Goal: Task Accomplishment & Management: Use online tool/utility

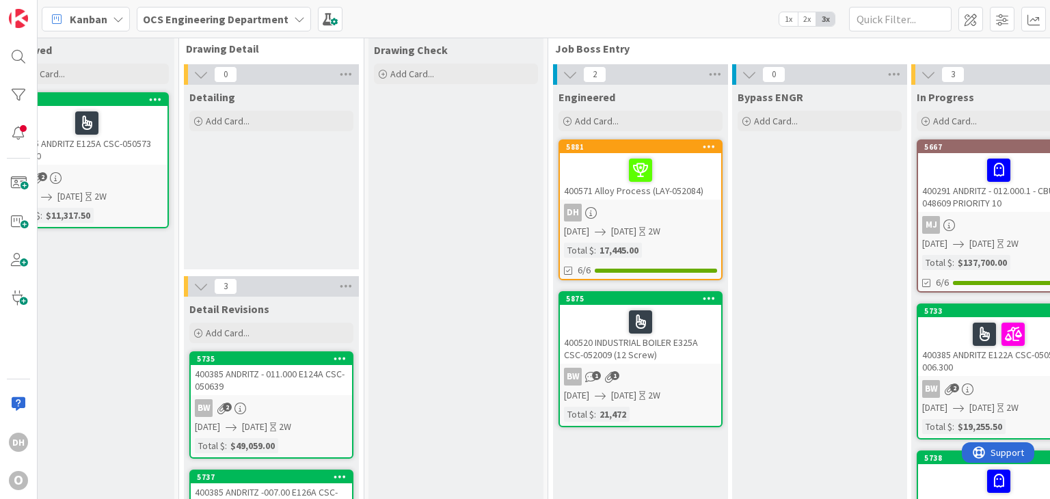
scroll to position [0, 1140]
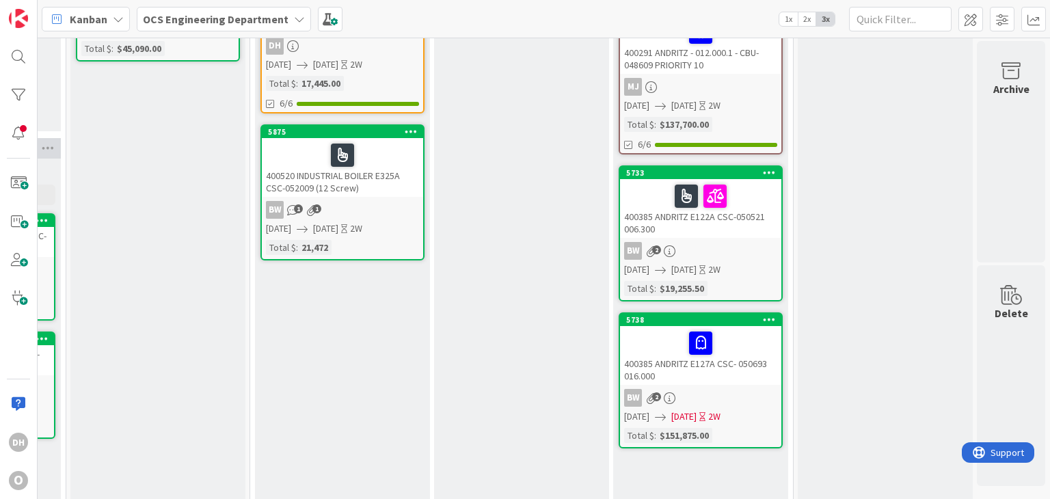
scroll to position [0, 1447]
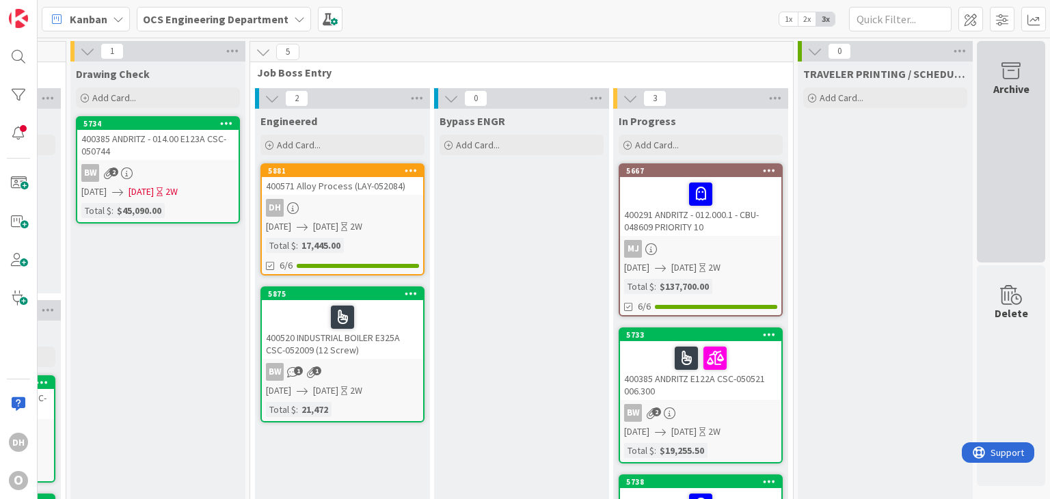
click at [984, 146] on div "Archive" at bounding box center [1011, 152] width 68 height 222
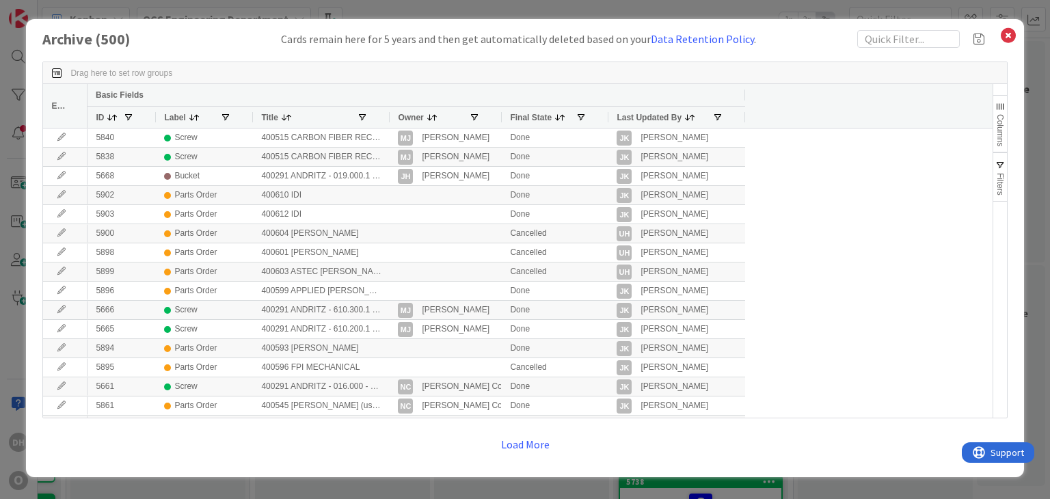
click at [998, 173] on span "Filters" at bounding box center [1001, 184] width 10 height 23
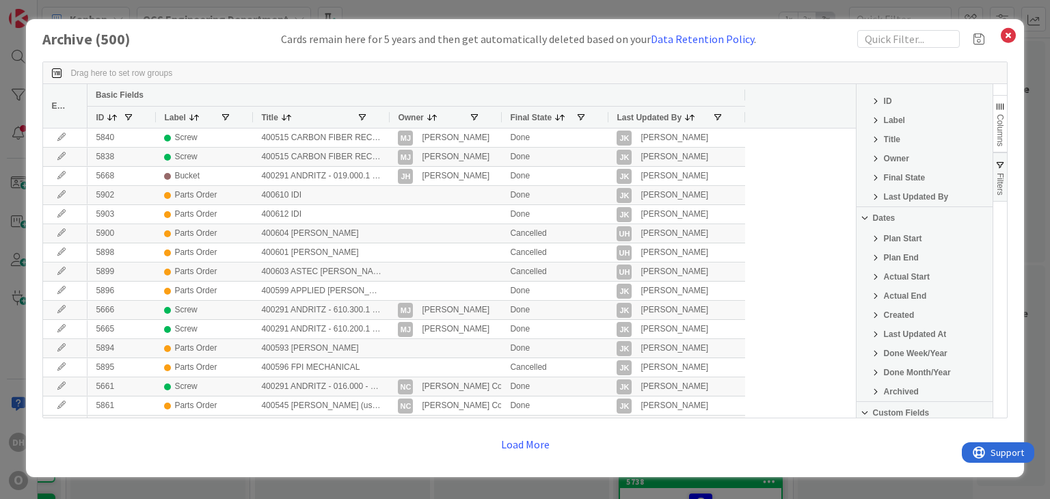
scroll to position [68, 0]
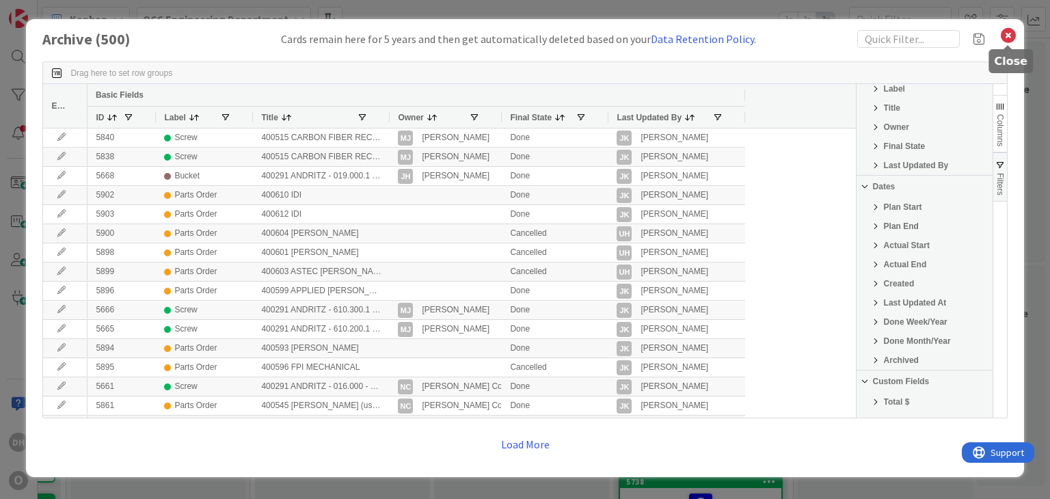
click at [1005, 36] on icon at bounding box center [1009, 35] width 18 height 19
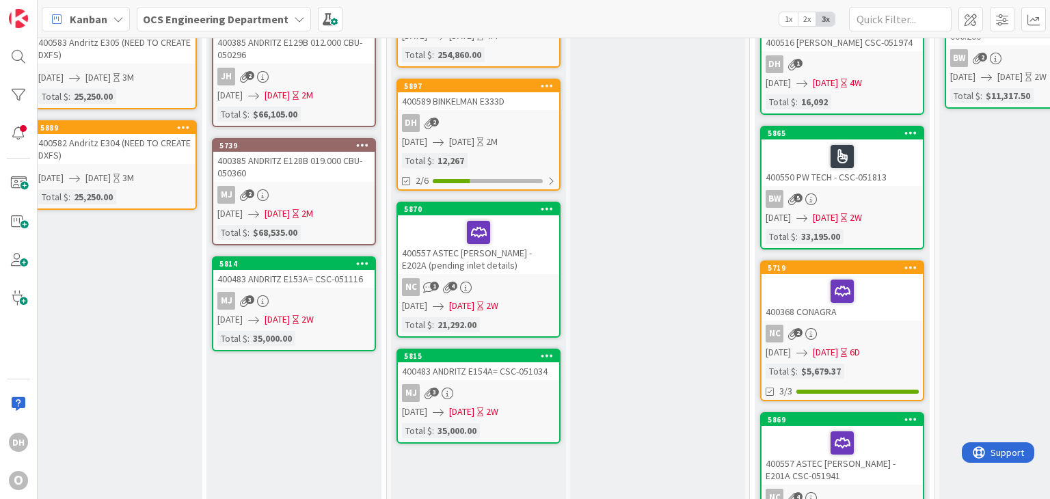
scroll to position [205, 200]
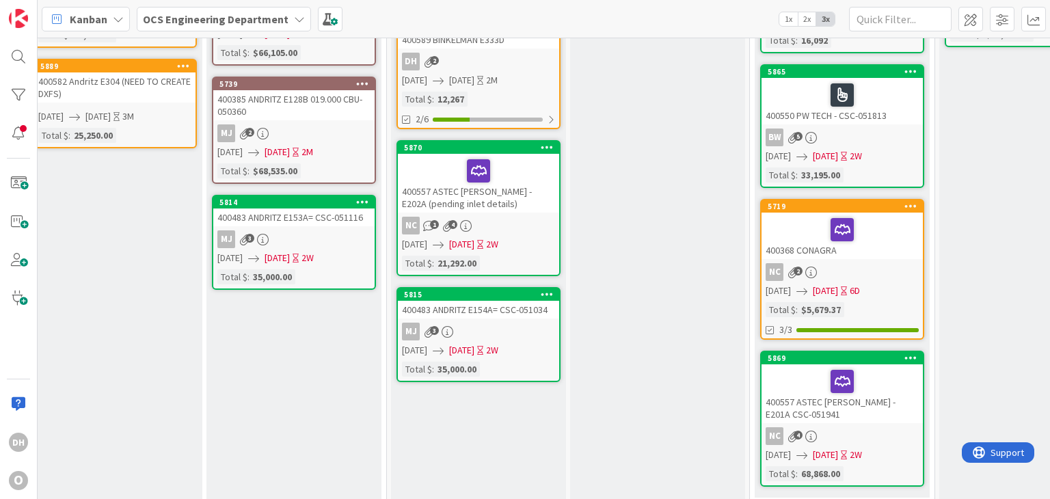
click at [518, 195] on div "400557 ASTEC JEROME - E202A (pending inlet details)" at bounding box center [478, 183] width 161 height 59
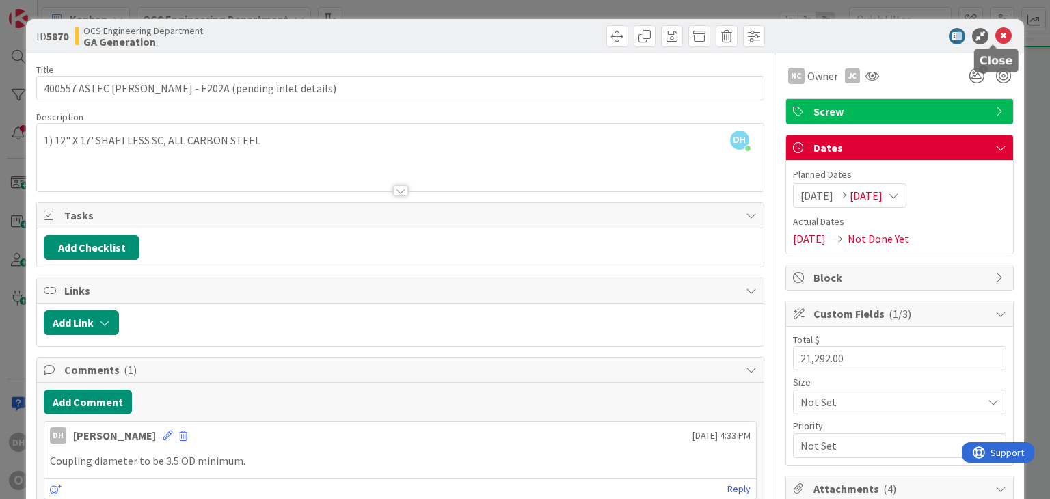
click at [1003, 32] on div at bounding box center [893, 36] width 242 height 16
click at [996, 34] on icon at bounding box center [1004, 36] width 16 height 16
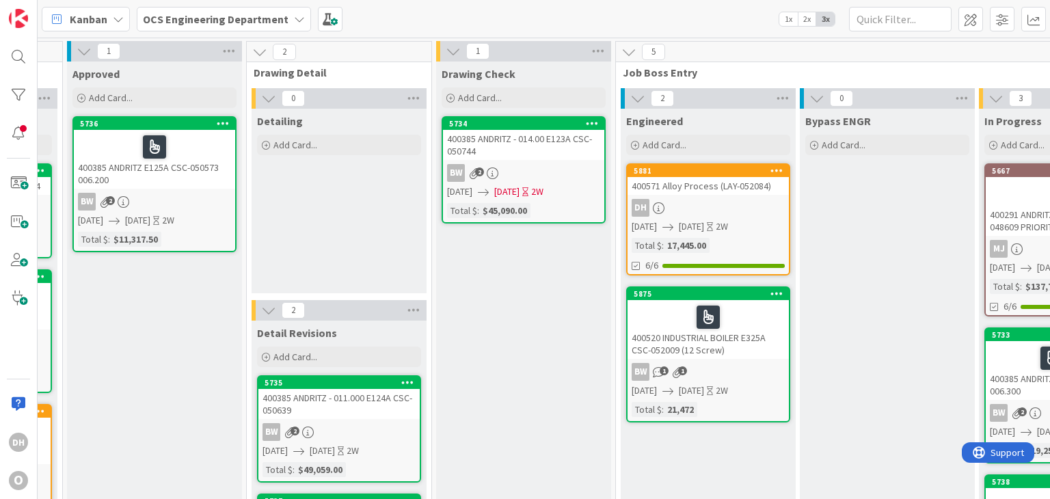
scroll to position [0, 1302]
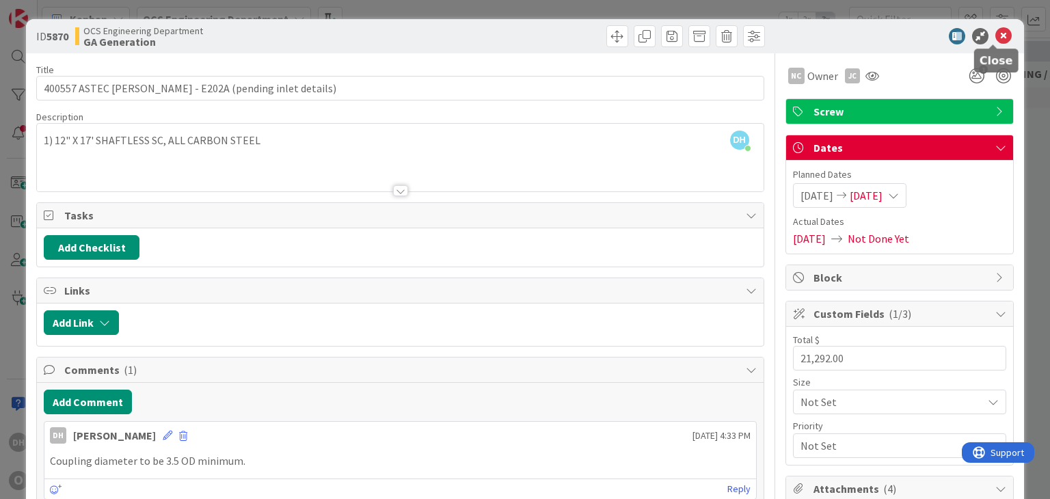
click at [996, 31] on icon at bounding box center [1004, 36] width 16 height 16
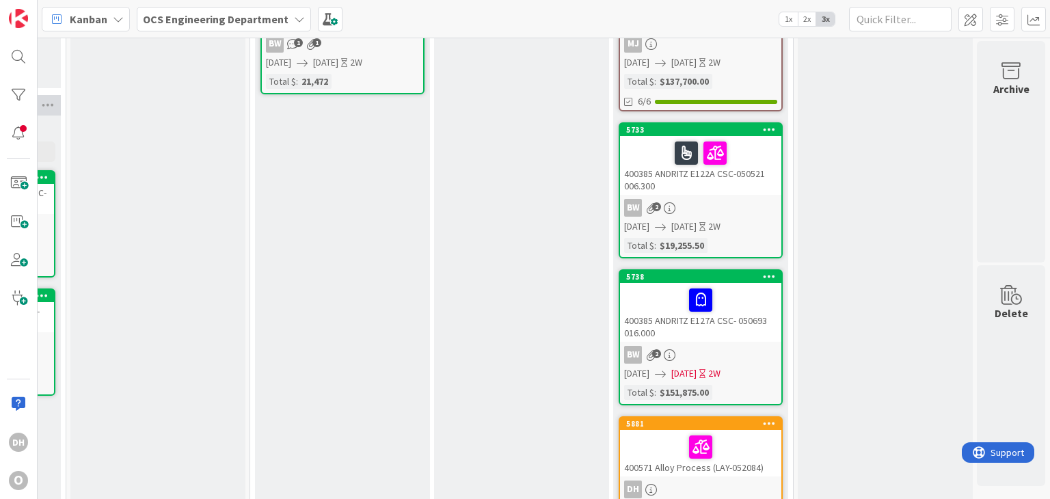
scroll to position [274, 1447]
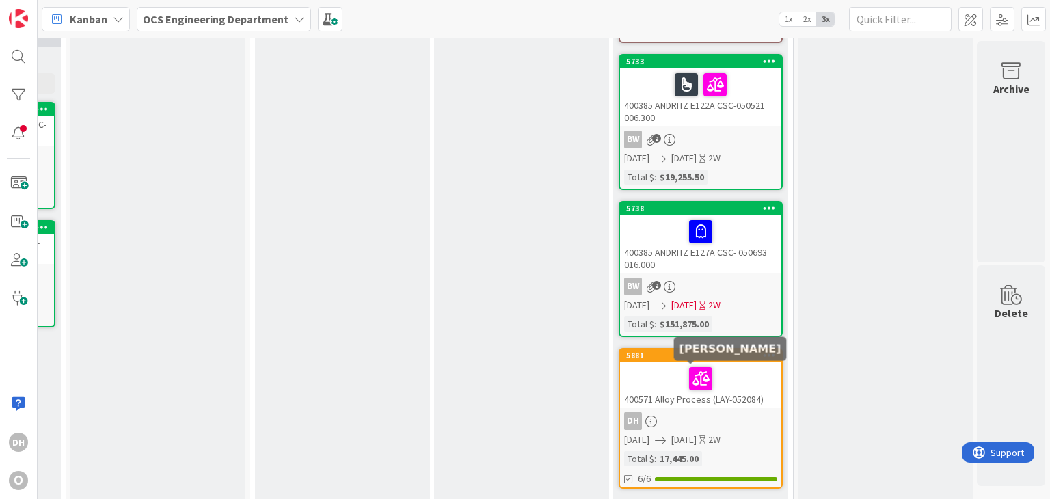
click at [736, 416] on div "DH" at bounding box center [700, 421] width 161 height 18
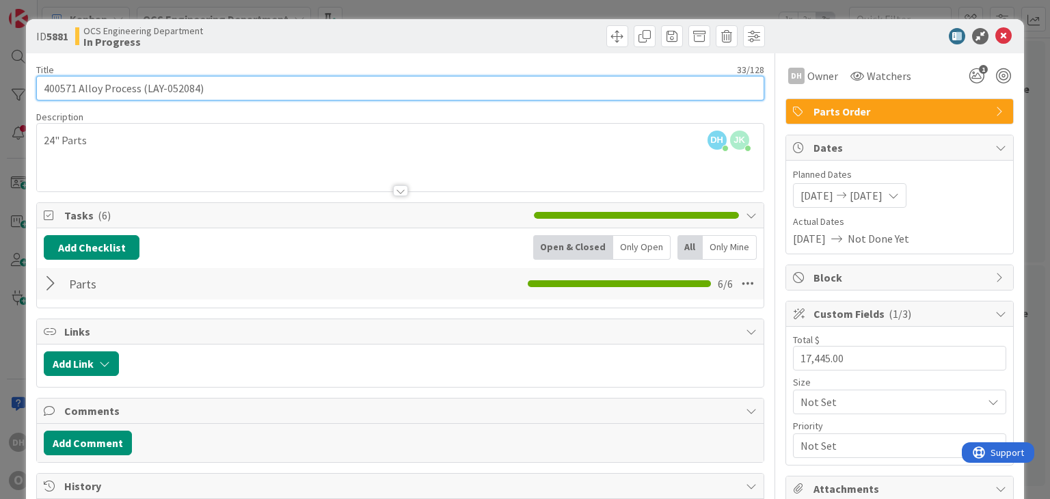
drag, startPoint x: 195, startPoint y: 89, endPoint x: 145, endPoint y: 94, distance: 50.2
click at [145, 94] on input "400571 Alloy Process (LAY-052084)" at bounding box center [400, 88] width 728 height 25
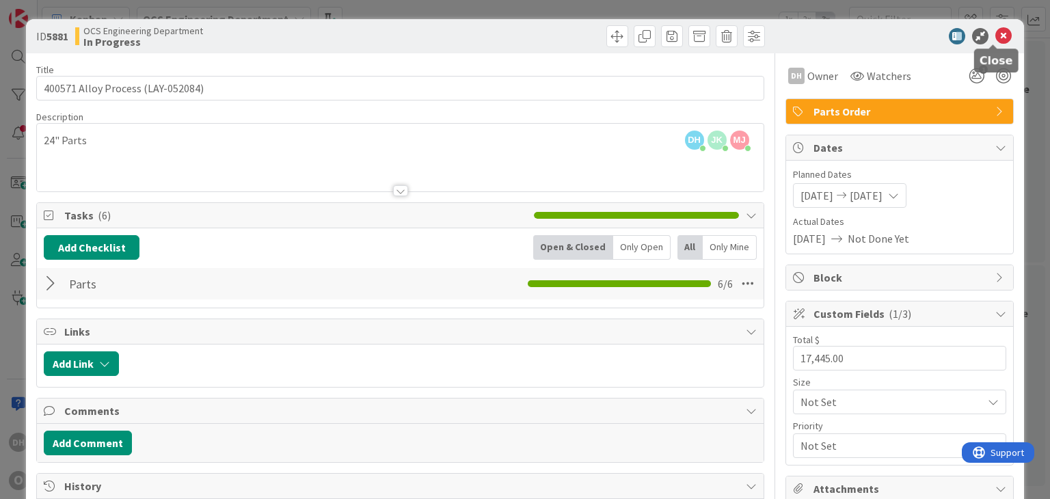
click at [996, 31] on icon at bounding box center [1004, 36] width 16 height 16
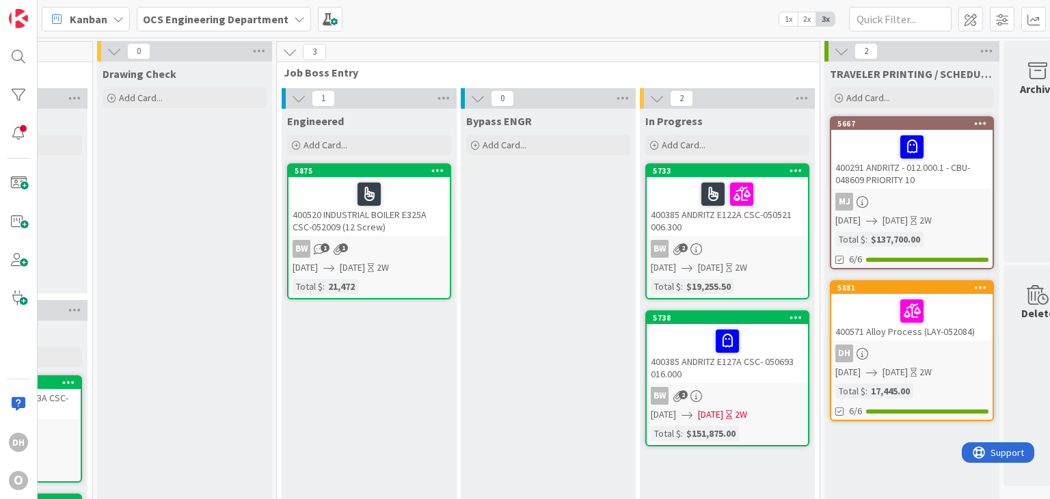
scroll to position [0, 1447]
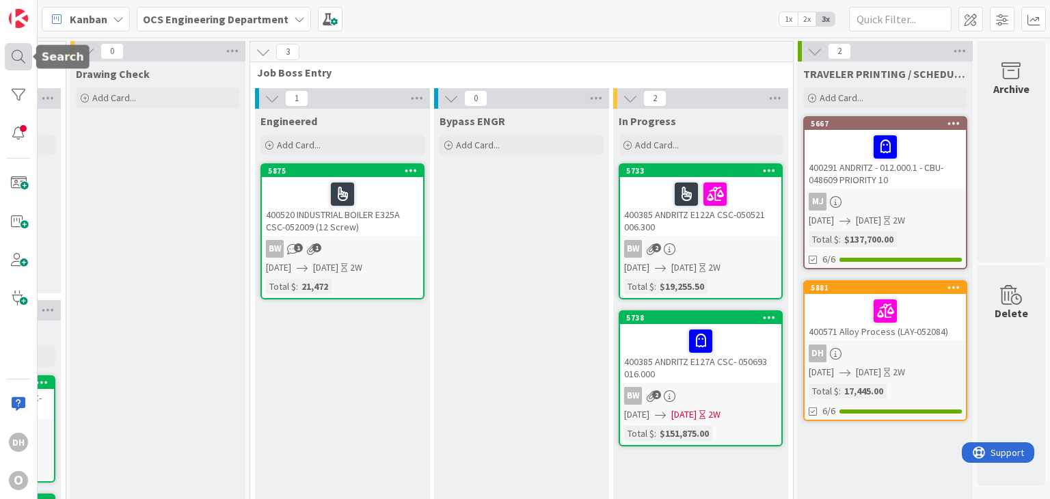
click at [27, 54] on div at bounding box center [18, 56] width 27 height 27
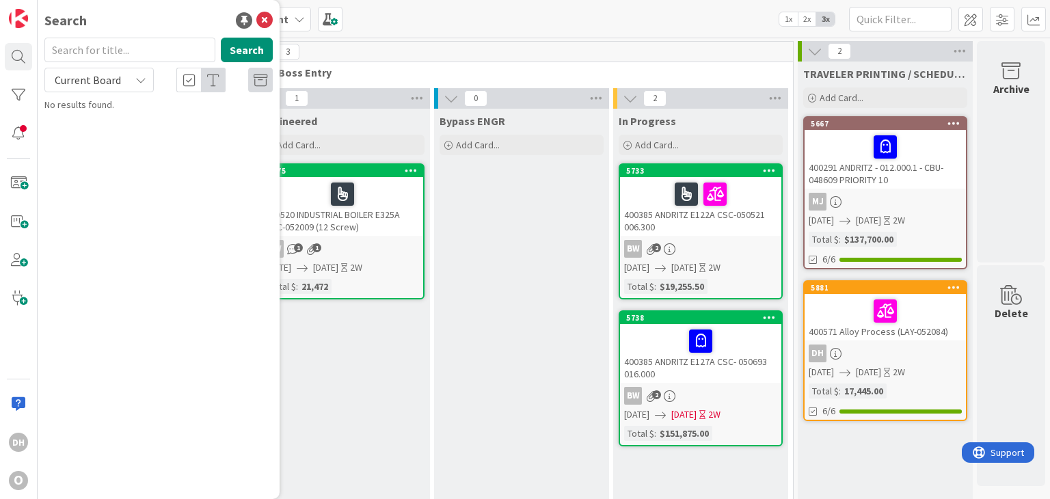
click at [116, 43] on input "text" at bounding box center [129, 50] width 171 height 25
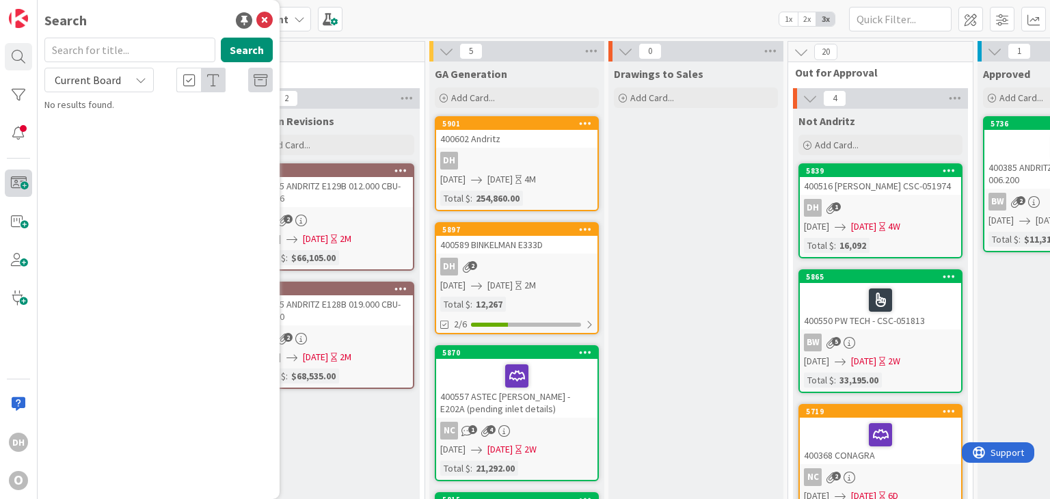
scroll to position [0, 159]
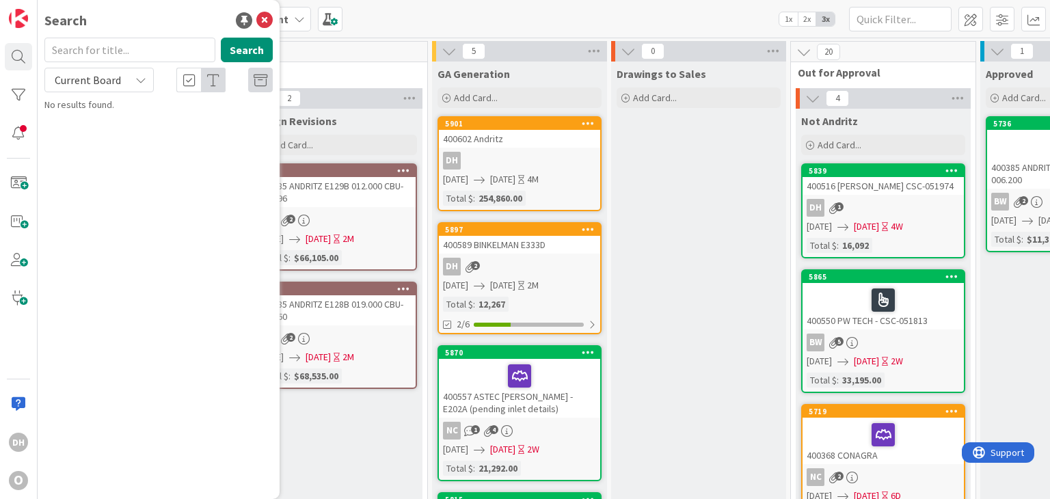
click at [136, 40] on input "text" at bounding box center [129, 50] width 171 height 25
type input "400602"
click at [98, 106] on b "OCS Engineering Department ›" at bounding box center [123, 107] width 118 height 10
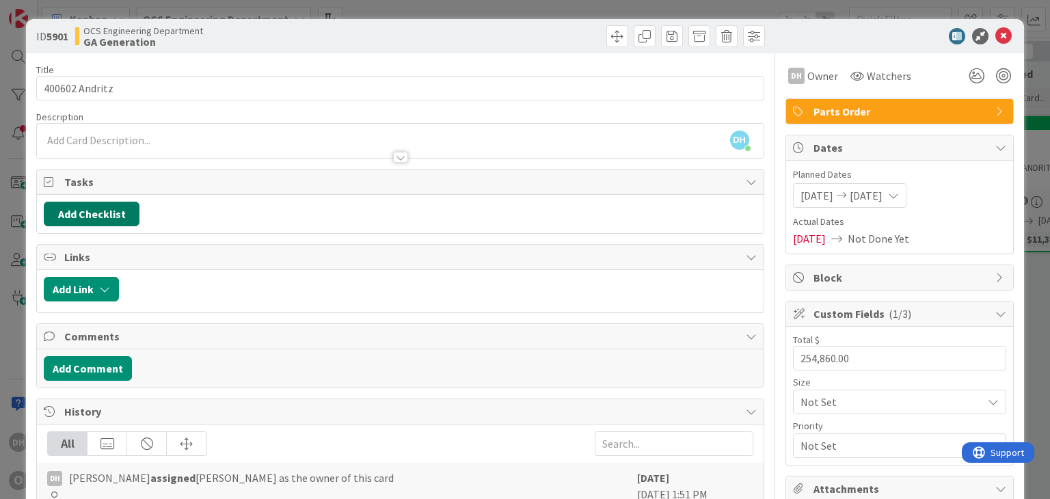
click at [98, 202] on button "Add Checklist" at bounding box center [92, 214] width 96 height 25
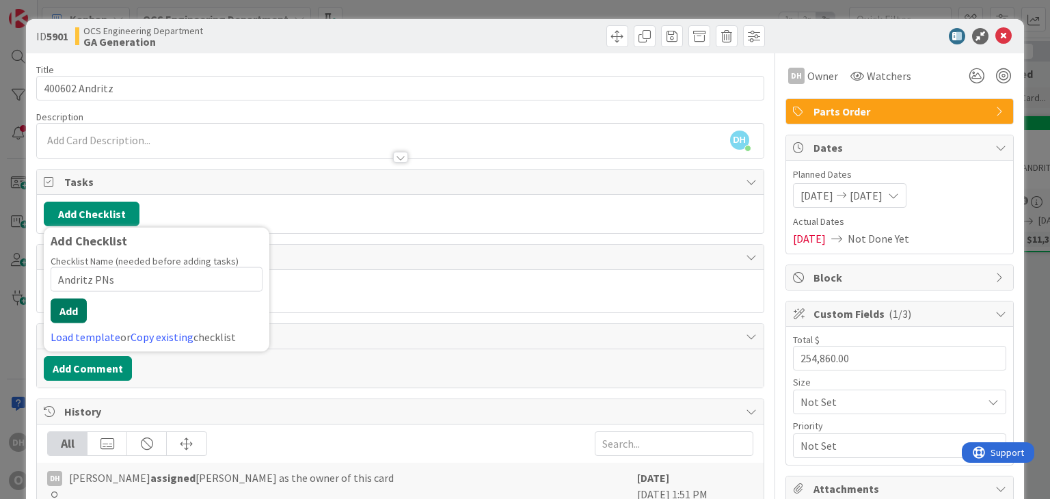
type input "Andritz PNs"
click at [61, 313] on button "Add" at bounding box center [69, 311] width 36 height 25
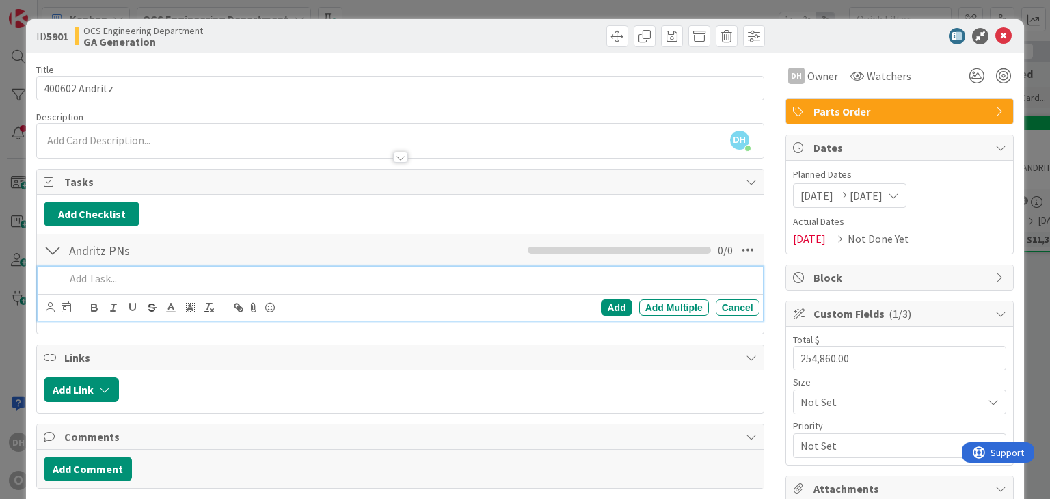
click at [162, 271] on p at bounding box center [409, 279] width 689 height 16
click at [666, 308] on div "Add Multiple" at bounding box center [674, 308] width 70 height 16
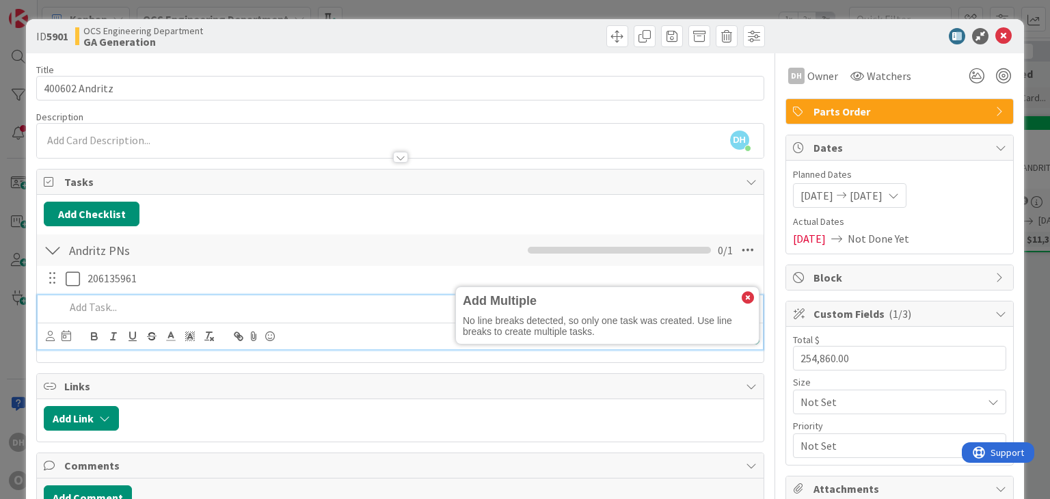
click at [158, 315] on div at bounding box center [409, 307] width 700 height 24
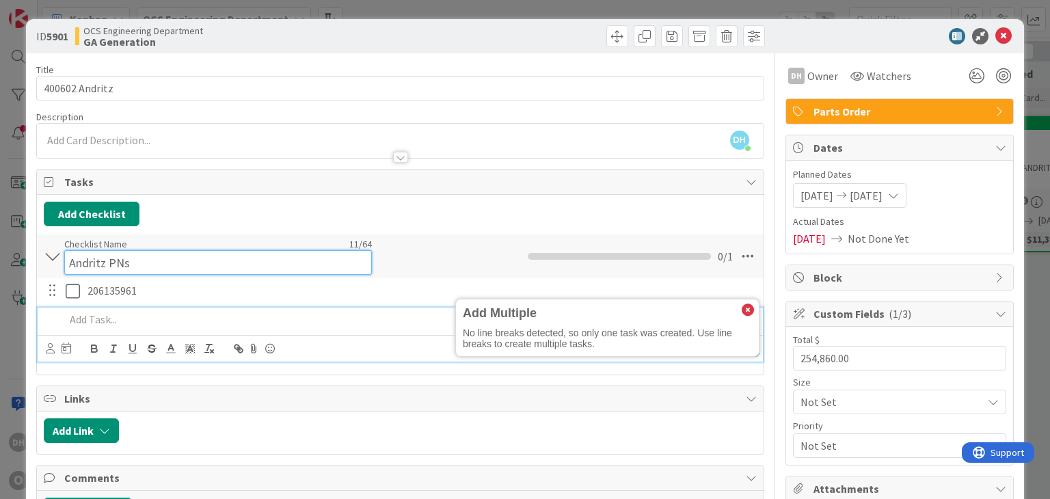
click at [155, 252] on input "Andritz PNs" at bounding box center [218, 262] width 308 height 25
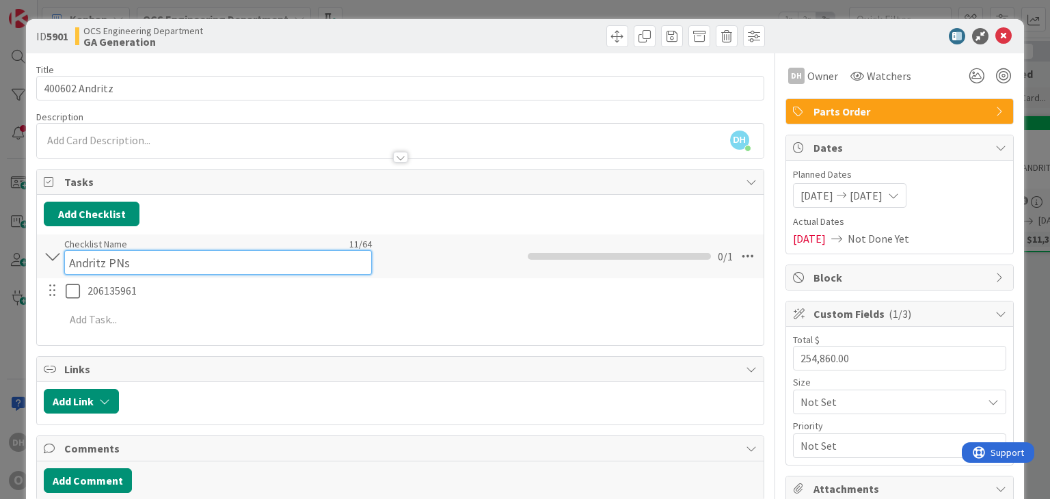
drag, startPoint x: 148, startPoint y: 253, endPoint x: 59, endPoint y: 261, distance: 88.5
click at [59, 261] on div "Andritz PNs Checklist Name 11 / 64 Andritz PNs 0 / 1" at bounding box center [400, 257] width 726 height 44
type input "206135961"
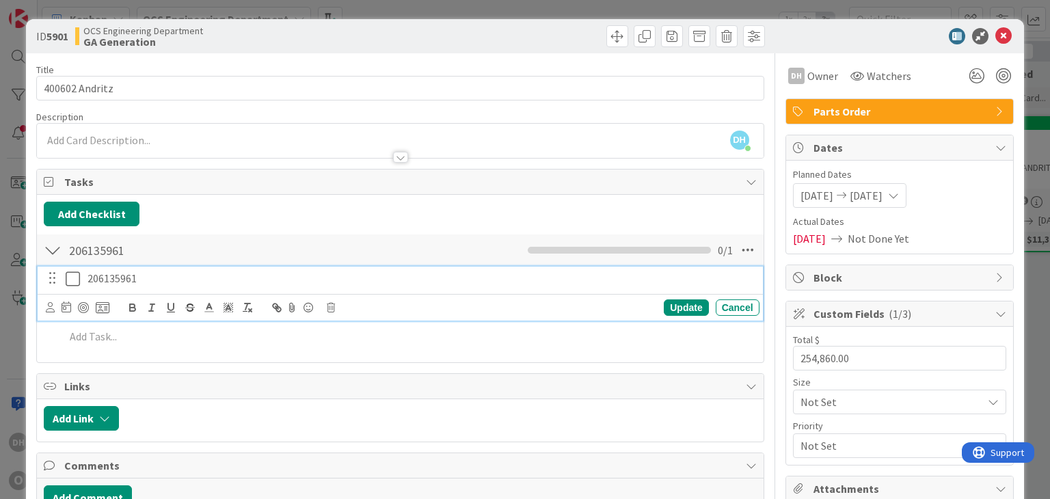
click at [153, 293] on div "206135961 Update Cancel" at bounding box center [400, 294] width 725 height 54
click at [72, 216] on button "Add Checklist" at bounding box center [92, 214] width 96 height 25
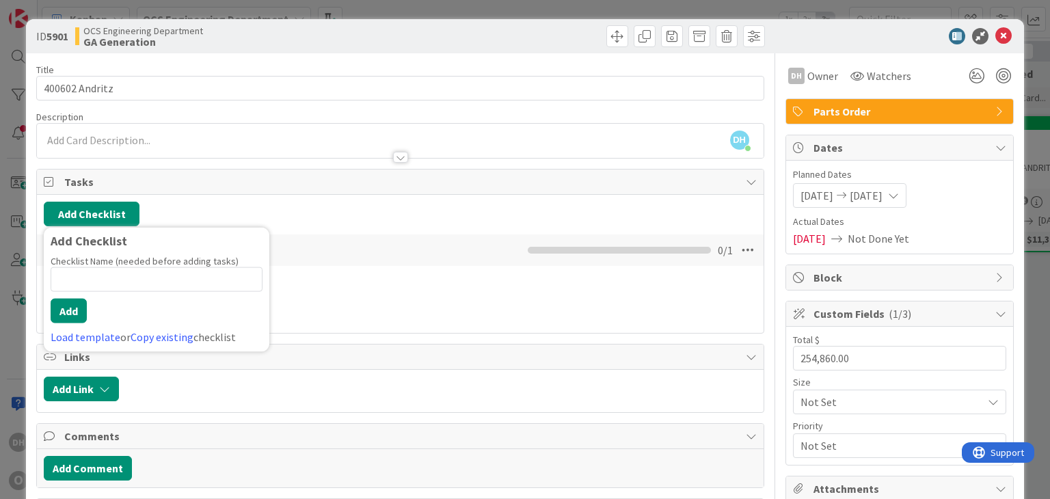
click at [80, 273] on input at bounding box center [157, 279] width 212 height 25
click at [150, 280] on input at bounding box center [157, 279] width 212 height 25
type input "206136619"
click at [79, 315] on button "Add" at bounding box center [69, 311] width 36 height 25
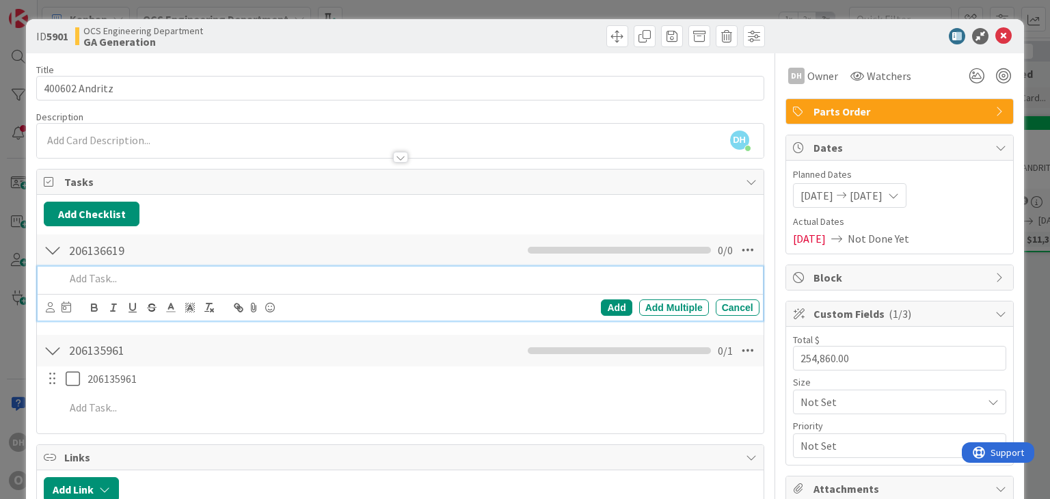
click at [84, 198] on div "Add Checklist Back 206136619 Checklist Name 9 / 64 206136619 0 / 0 Add Add Mult…" at bounding box center [400, 314] width 726 height 239
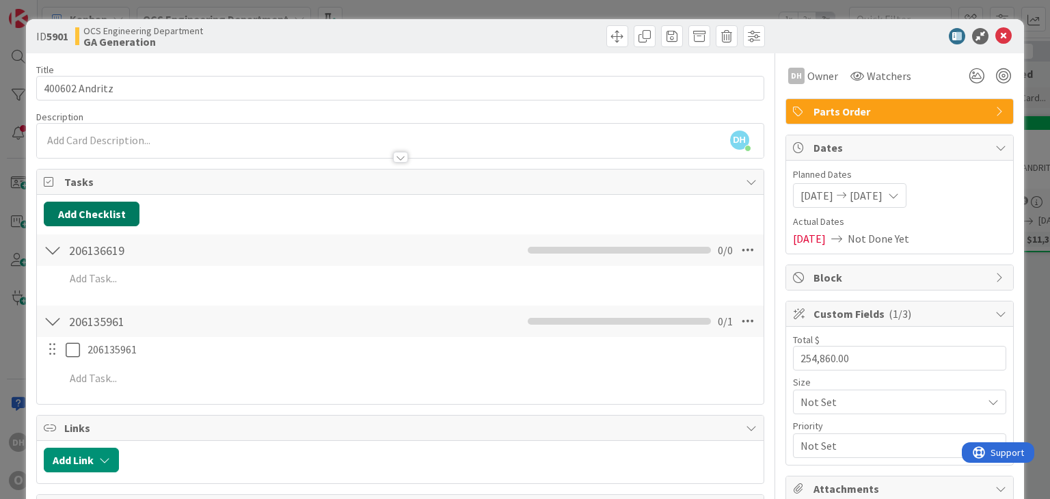
click at [81, 209] on button "Add Checklist" at bounding box center [92, 214] width 96 height 25
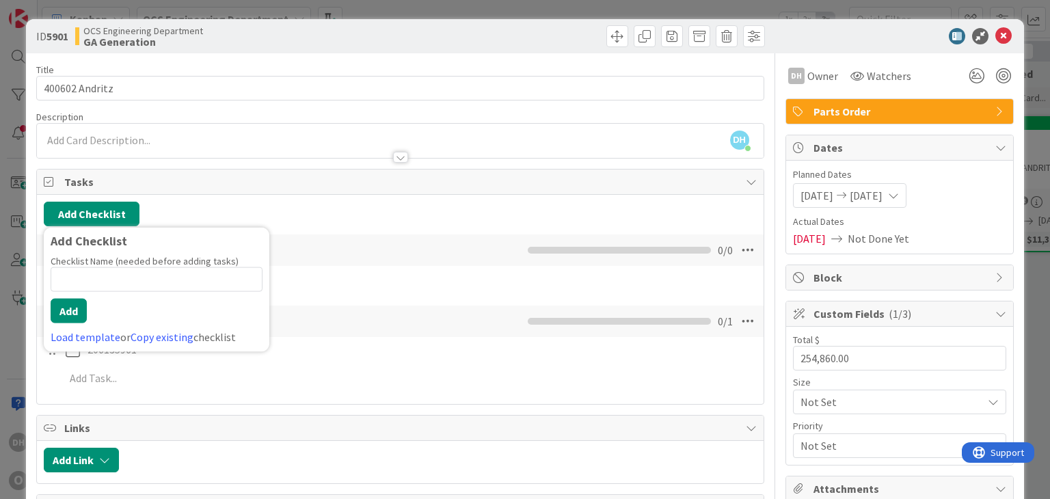
click at [85, 274] on input at bounding box center [157, 279] width 212 height 25
click at [214, 212] on div "Add Checklist Add Checklist Checklist Name (needed before adding tasks) 0 / 64 …" at bounding box center [400, 214] width 713 height 25
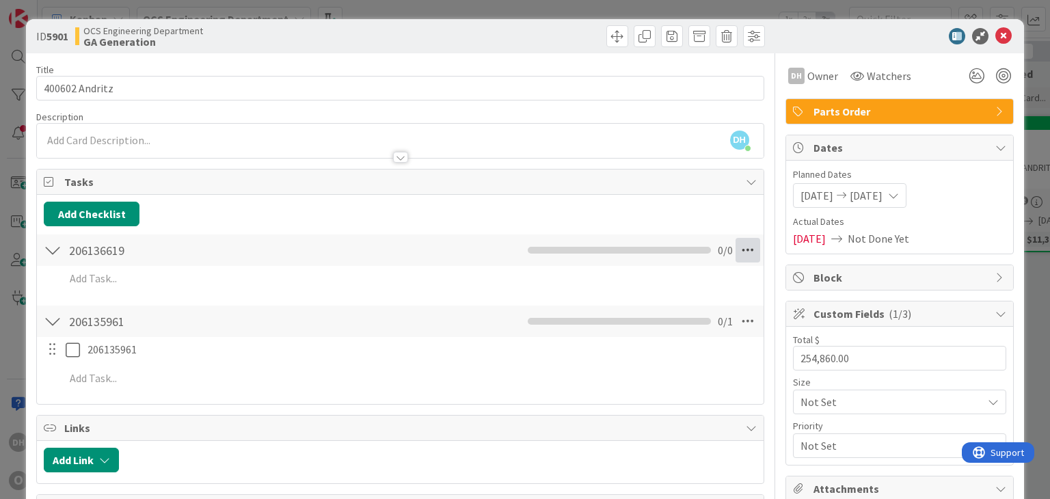
click at [740, 255] on icon at bounding box center [748, 250] width 25 height 25
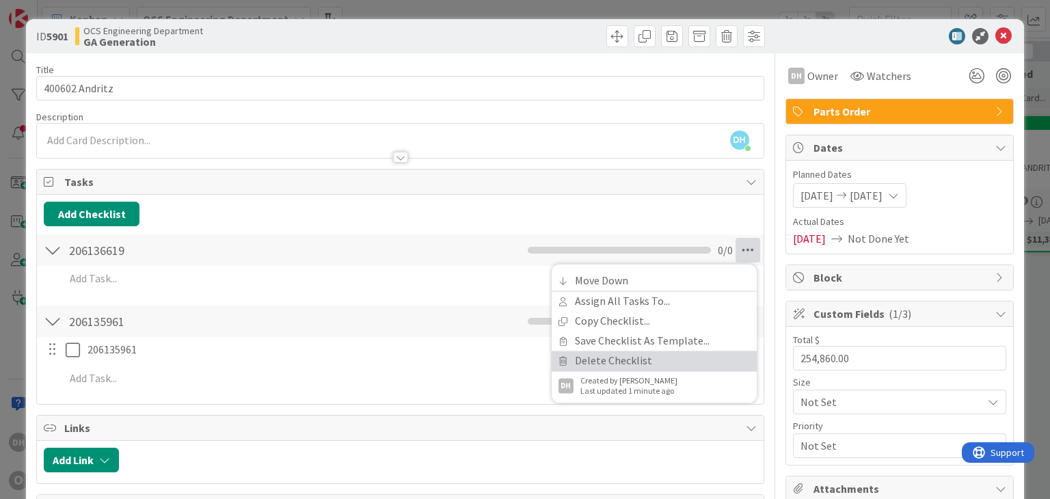
click at [618, 363] on link "Delete Checklist" at bounding box center [654, 361] width 205 height 20
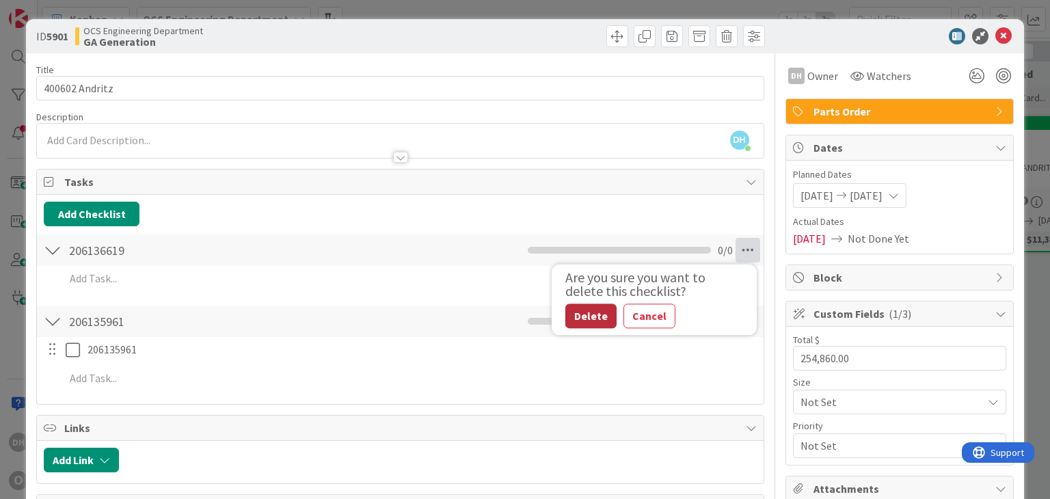
click at [585, 322] on button "Delete" at bounding box center [591, 316] width 51 height 25
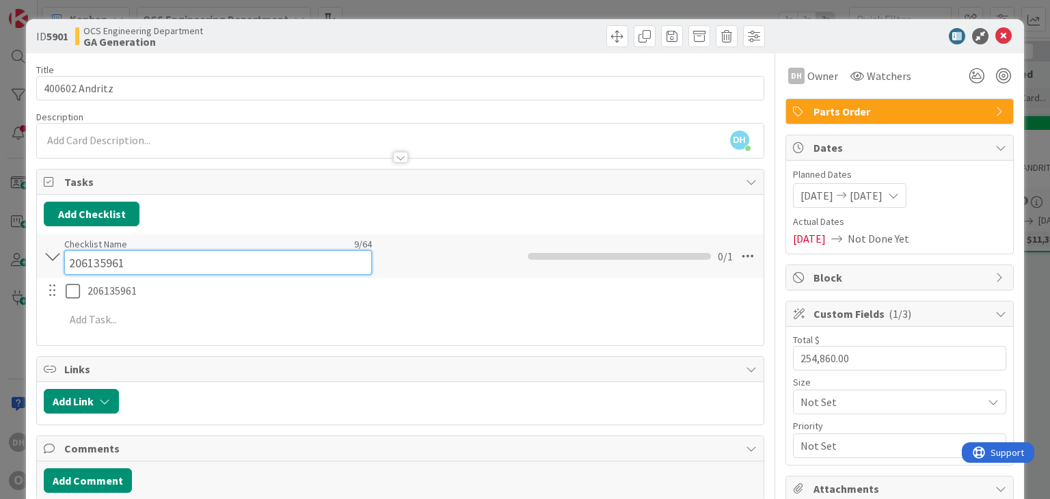
click at [124, 250] on input "206135961" at bounding box center [218, 262] width 308 height 25
drag, startPoint x: 134, startPoint y: 249, endPoint x: 33, endPoint y: 252, distance: 101.2
click at [40, 252] on div "206135961 Checklist Name 9 / 64 206135961 0 / 1" at bounding box center [400, 257] width 726 height 44
type input "Rolls"
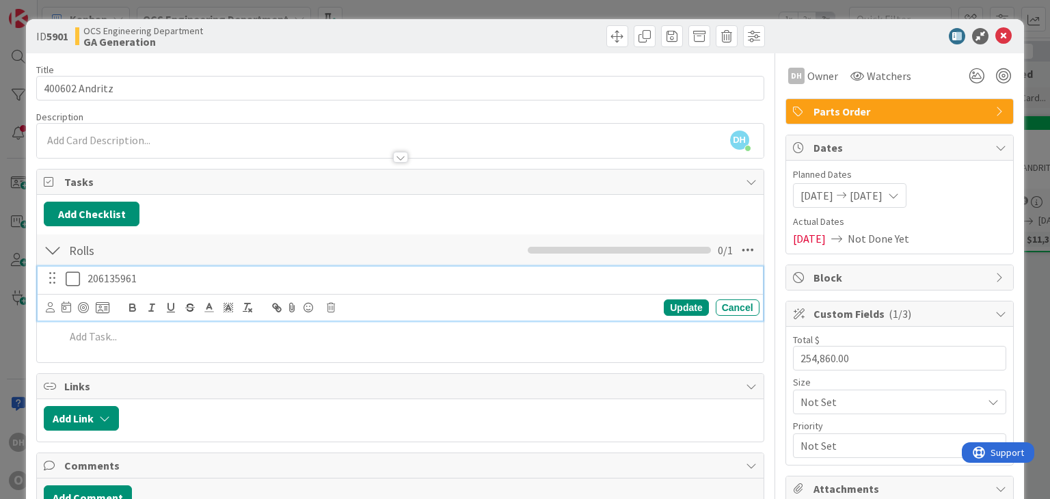
click at [176, 297] on div "206135961 Update Cancel" at bounding box center [400, 294] width 725 height 54
click at [98, 310] on icon at bounding box center [103, 308] width 14 height 12
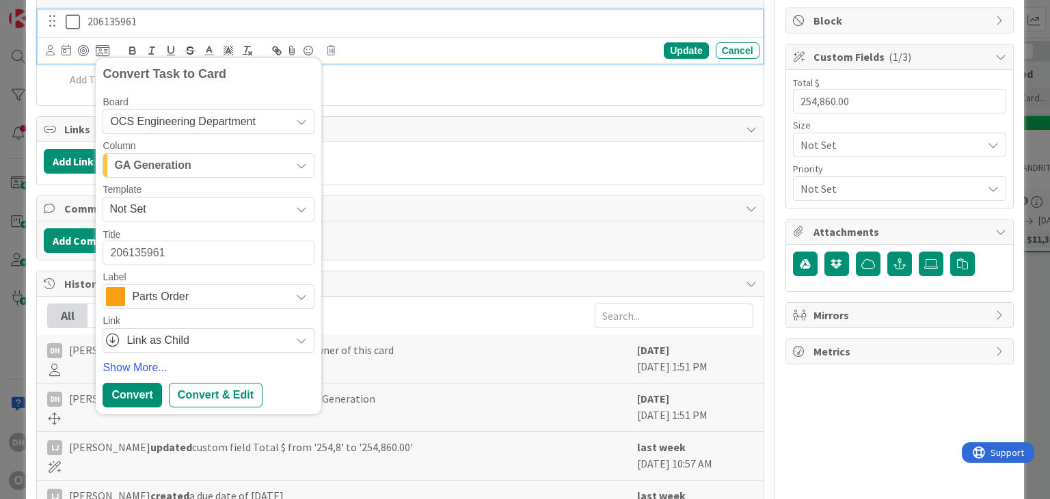
click at [454, 271] on div "History" at bounding box center [400, 283] width 726 height 25
type textarea "x"
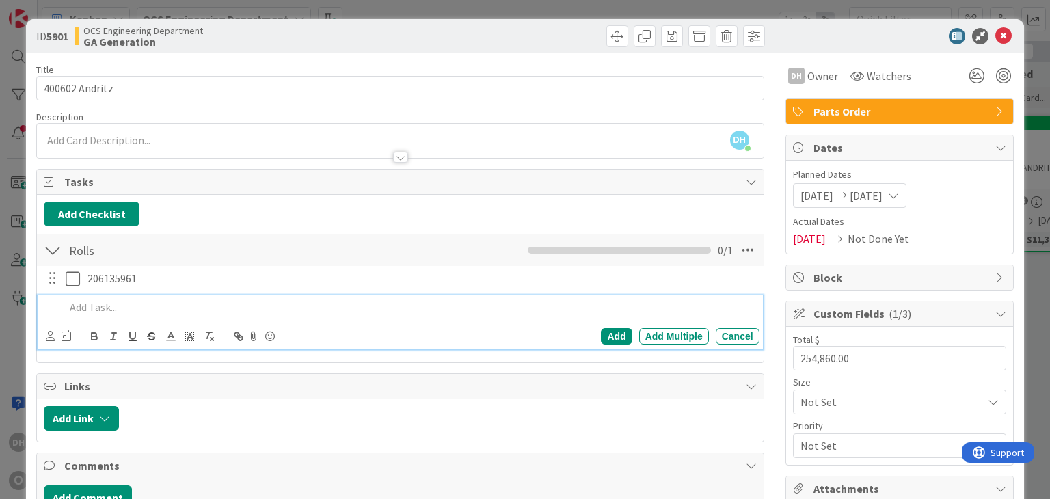
click at [96, 315] on div at bounding box center [409, 307] width 700 height 24
click at [657, 334] on div "Add Multiple" at bounding box center [674, 336] width 70 height 16
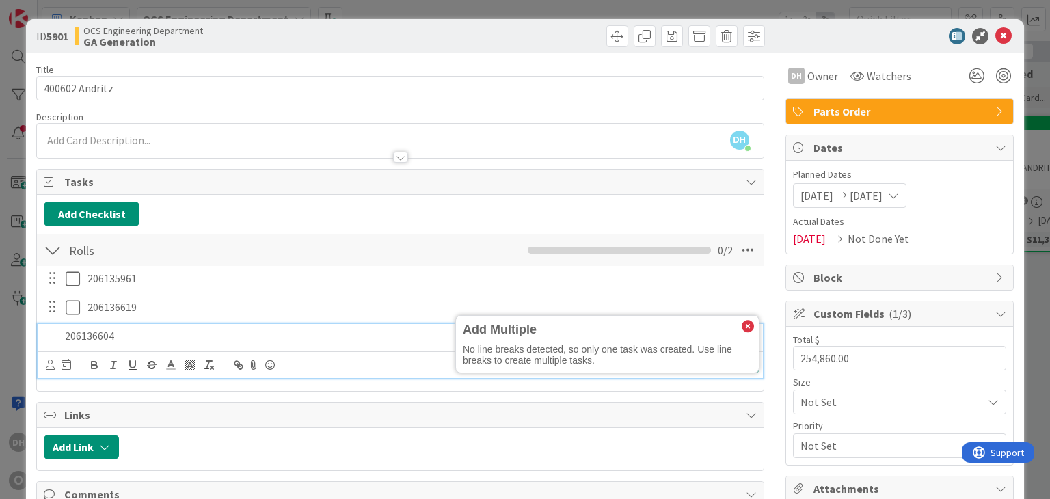
click at [742, 328] on icon at bounding box center [748, 327] width 12 height 12
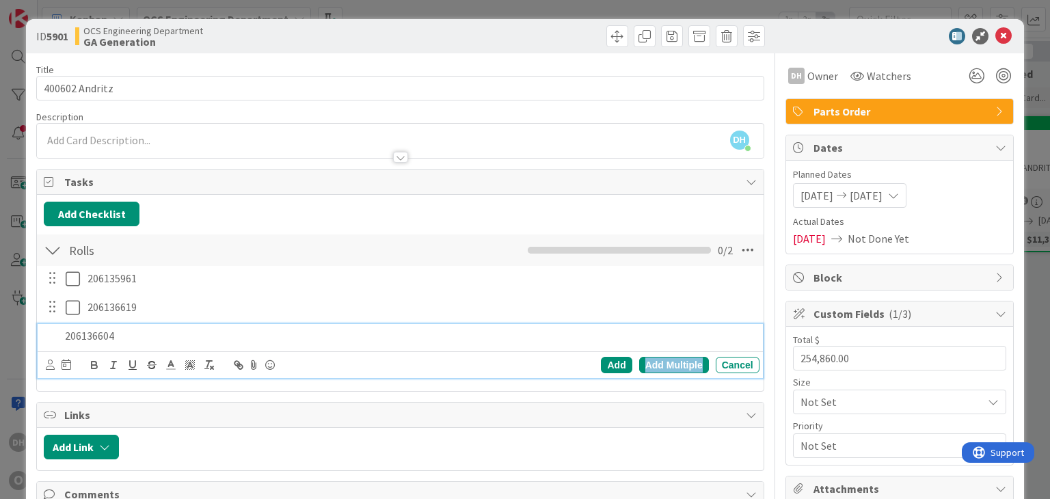
click at [674, 357] on div "Add Multiple" at bounding box center [674, 365] width 70 height 16
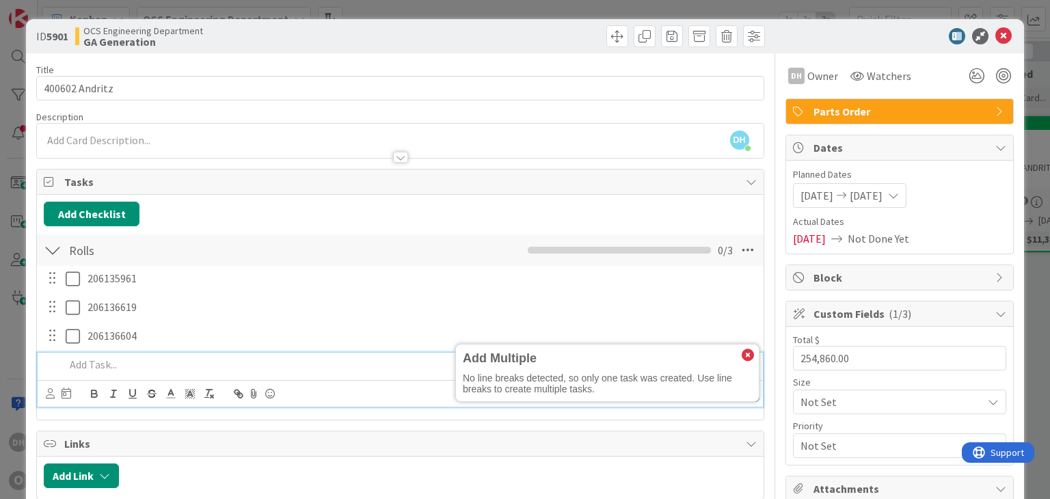
click at [135, 367] on p at bounding box center [409, 365] width 689 height 16
click at [135, 363] on p at bounding box center [409, 365] width 689 height 16
click at [745, 359] on div "Add Multiple No line breaks detected, so only one task was created. Use line br…" at bounding box center [607, 373] width 303 height 57
click at [742, 350] on icon at bounding box center [748, 355] width 12 height 12
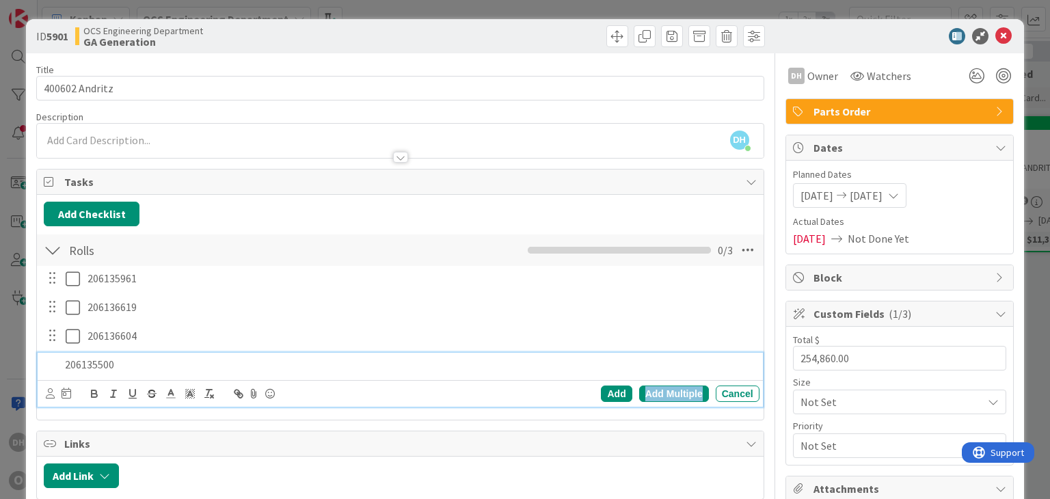
click at [678, 399] on div "Add Multiple" at bounding box center [674, 394] width 70 height 16
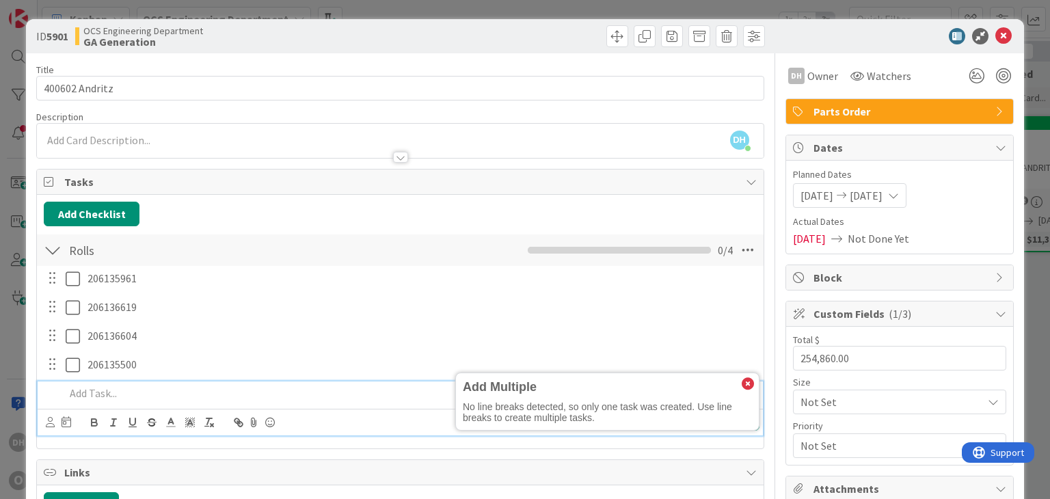
click at [111, 391] on p at bounding box center [409, 394] width 689 height 16
click at [115, 392] on p at bounding box center [409, 394] width 689 height 16
click at [742, 378] on icon at bounding box center [748, 384] width 12 height 12
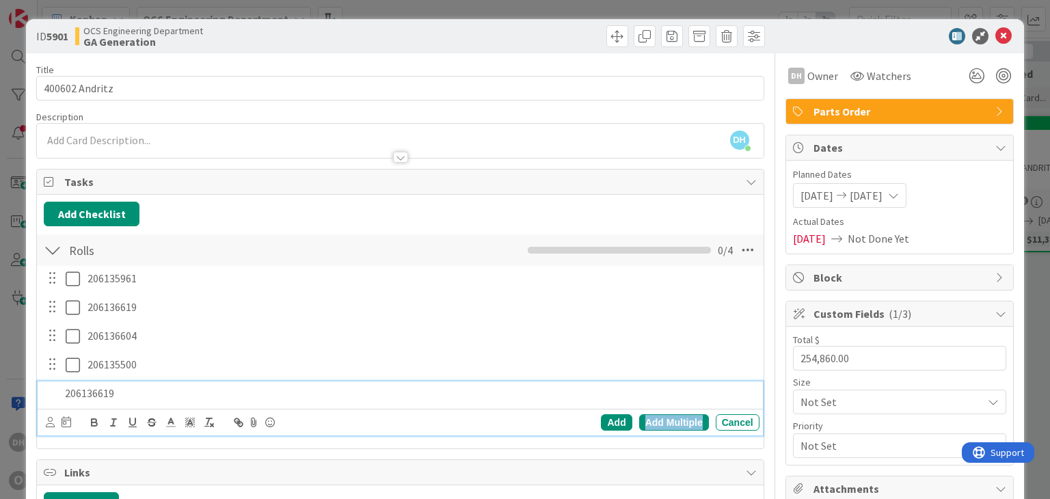
click at [659, 416] on div "Add Multiple" at bounding box center [674, 422] width 70 height 16
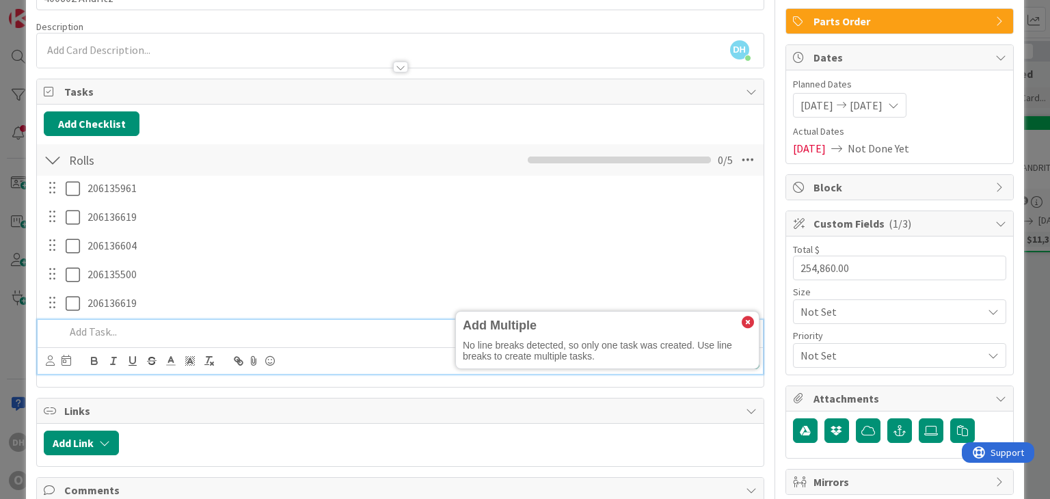
scroll to position [196, 0]
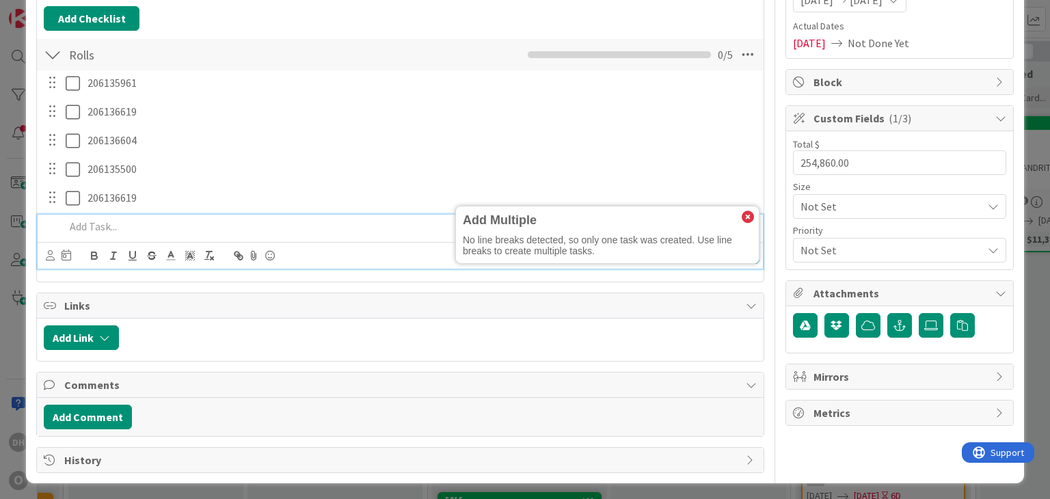
click at [148, 225] on p at bounding box center [409, 227] width 689 height 16
click at [742, 215] on icon at bounding box center [748, 217] width 12 height 12
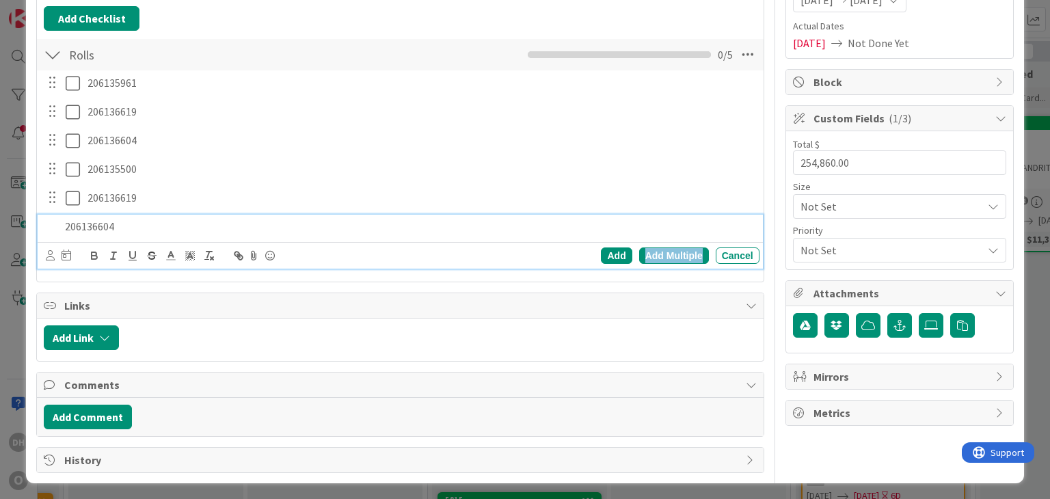
click at [662, 255] on div "Add Multiple" at bounding box center [674, 256] width 70 height 16
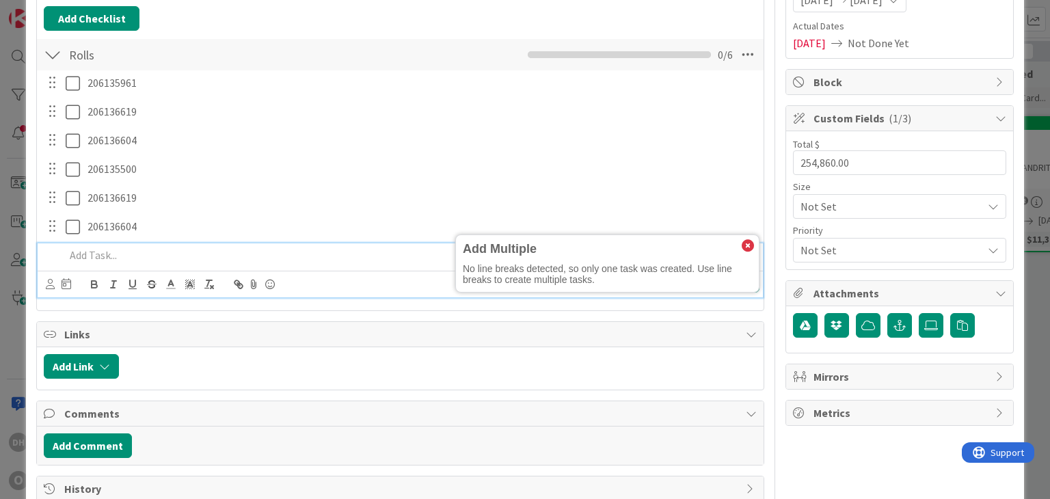
click at [355, 256] on p at bounding box center [409, 256] width 689 height 16
click at [742, 241] on icon at bounding box center [748, 246] width 12 height 12
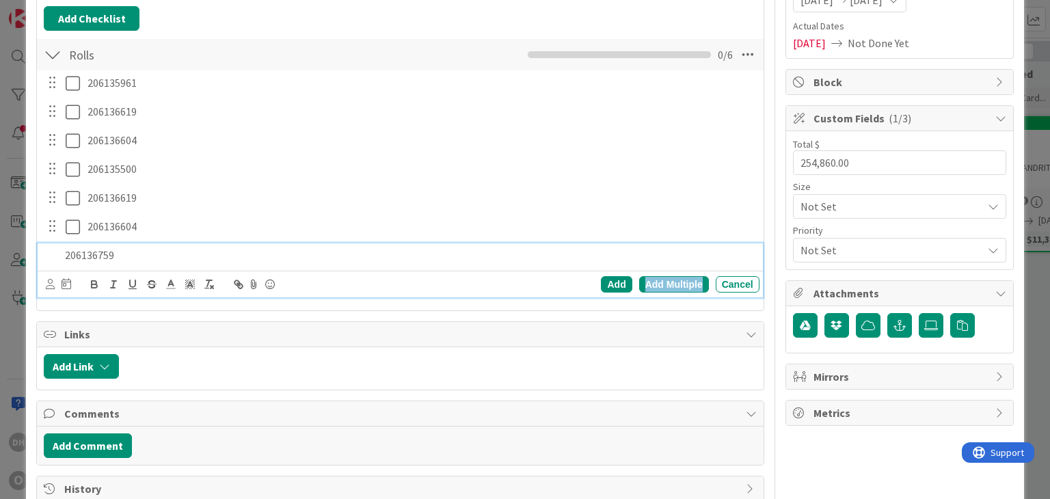
click at [672, 280] on div "Add Multiple" at bounding box center [674, 284] width 70 height 16
